Goal: Register for event/course

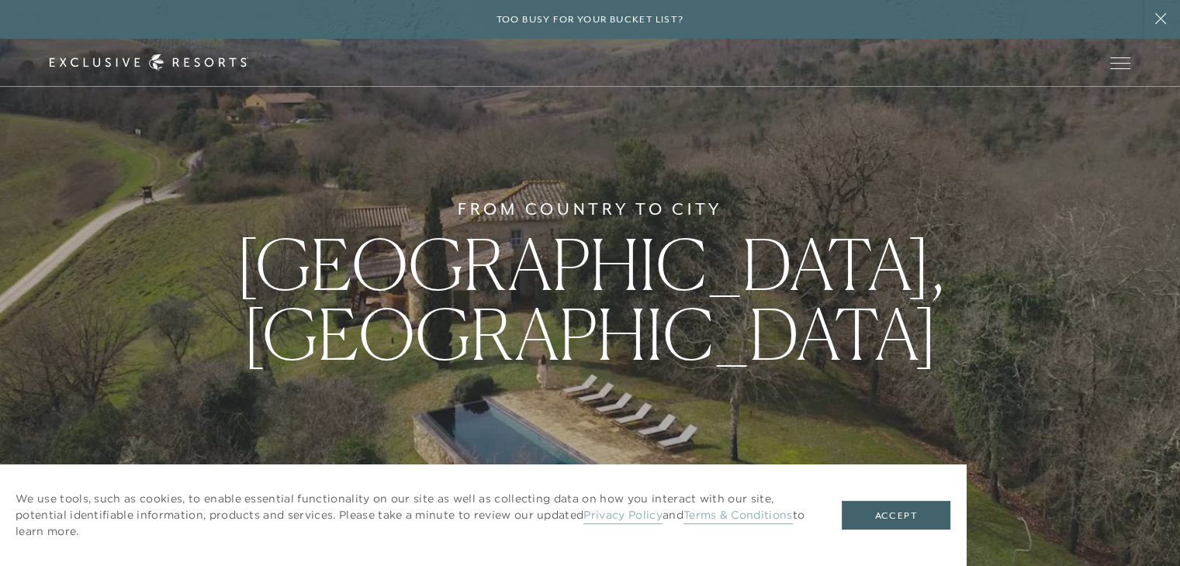
click at [659, 394] on div "From Country to [GEOGRAPHIC_DATA], [GEOGRAPHIC_DATA]" at bounding box center [590, 283] width 1180 height 566
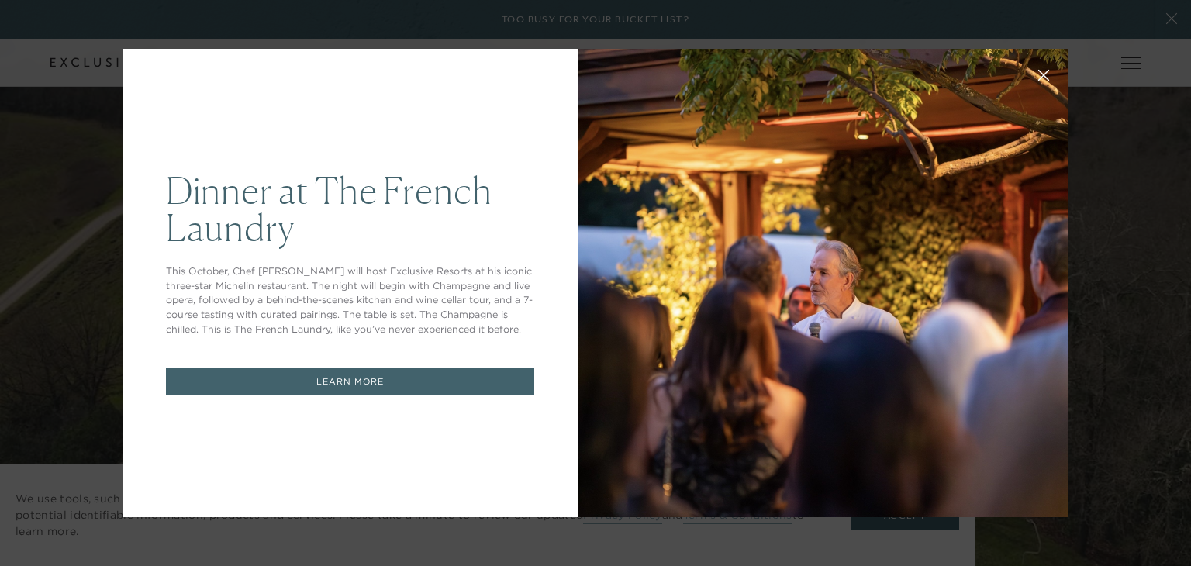
click at [513, 127] on div "Dinner at The [GEOGRAPHIC_DATA] This October, Chef [PERSON_NAME] will host Excl…" at bounding box center [350, 283] width 455 height 468
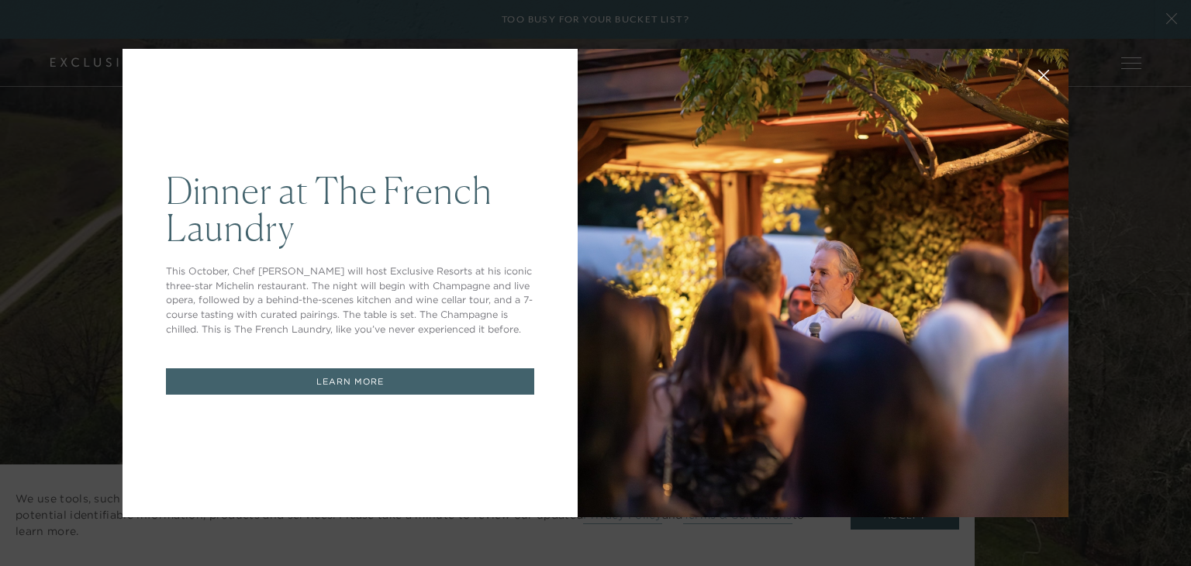
click at [767, 288] on div at bounding box center [823, 283] width 491 height 468
click at [402, 384] on link "LEARN MORE" at bounding box center [350, 381] width 368 height 27
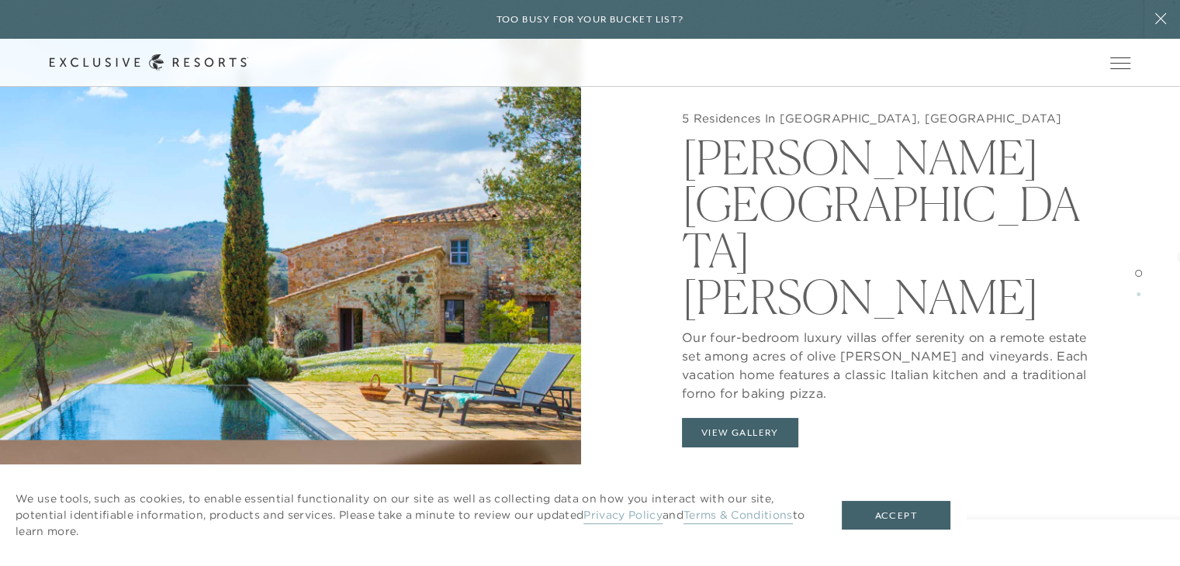
scroll to position [1599, 0]
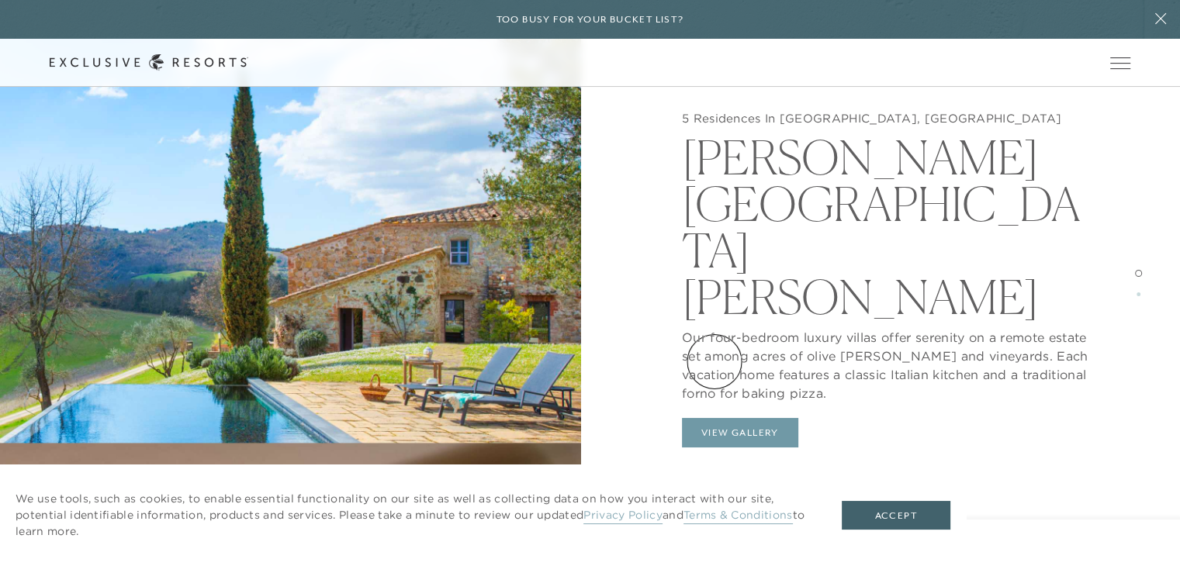
click at [714, 418] on button "View Gallery" at bounding box center [740, 432] width 116 height 29
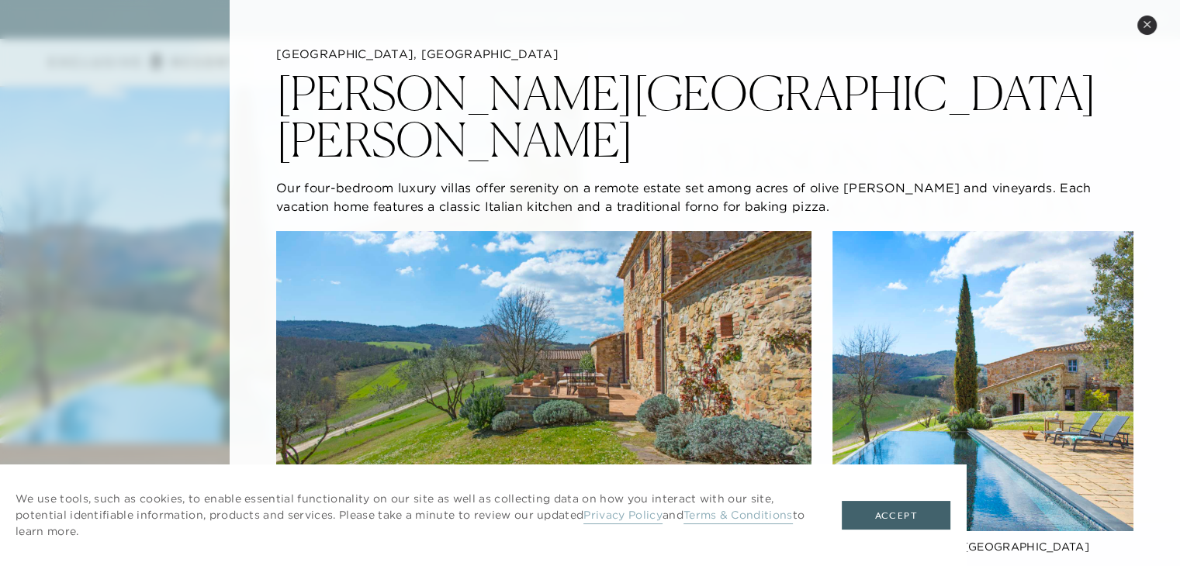
scroll to position [1104, 0]
